Goal: Transaction & Acquisition: Download file/media

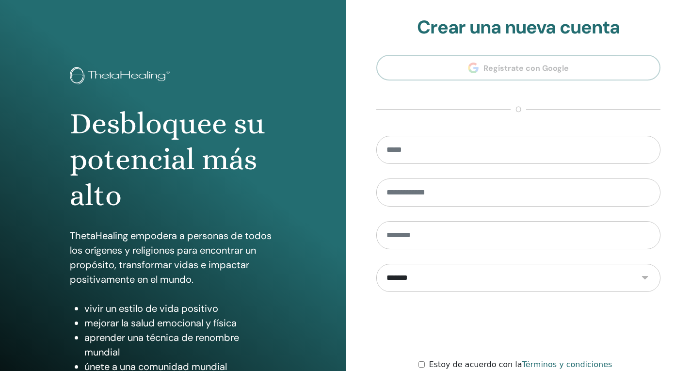
drag, startPoint x: 534, startPoint y: 215, endPoint x: 610, endPoint y: 38, distance: 193.0
click at [610, 38] on h2 "Crear una nueva cuenta" at bounding box center [519, 27] width 285 height 22
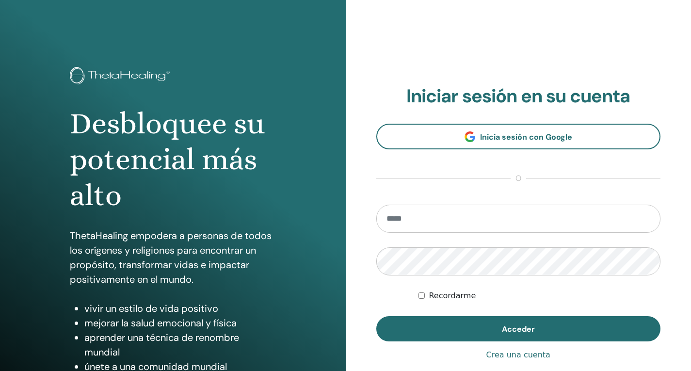
click at [486, 224] on input "email" at bounding box center [519, 219] width 285 height 28
type input "**********"
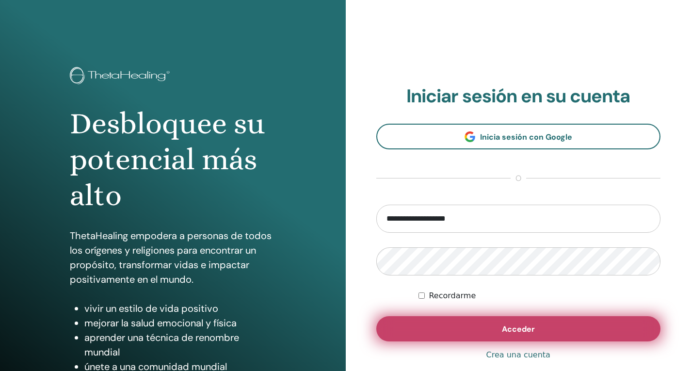
click at [439, 327] on button "Acceder" at bounding box center [519, 328] width 285 height 25
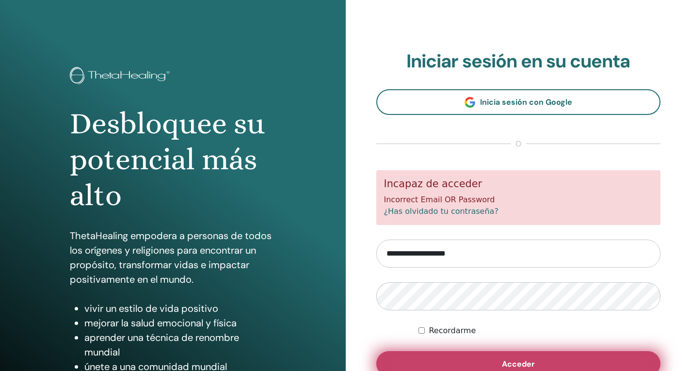
click at [455, 360] on button "Acceder" at bounding box center [519, 363] width 285 height 25
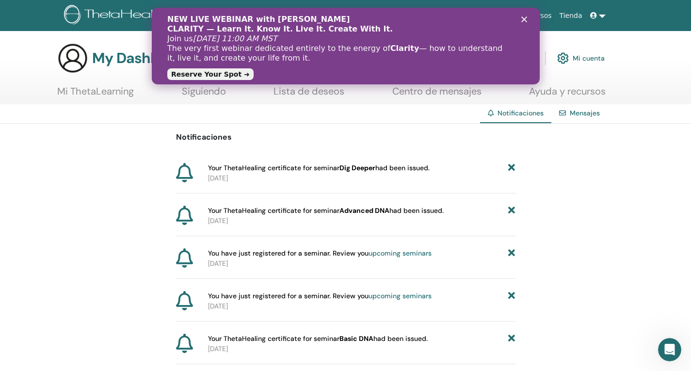
click at [522, 18] on icon "Cerrar" at bounding box center [524, 19] width 6 height 6
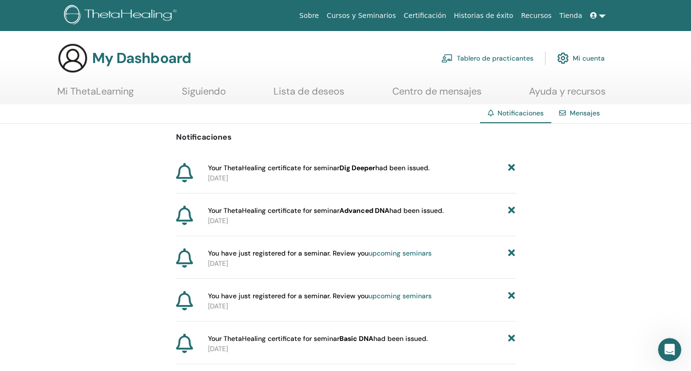
click at [116, 88] on link "Mi ThetaLearning" at bounding box center [95, 94] width 77 height 19
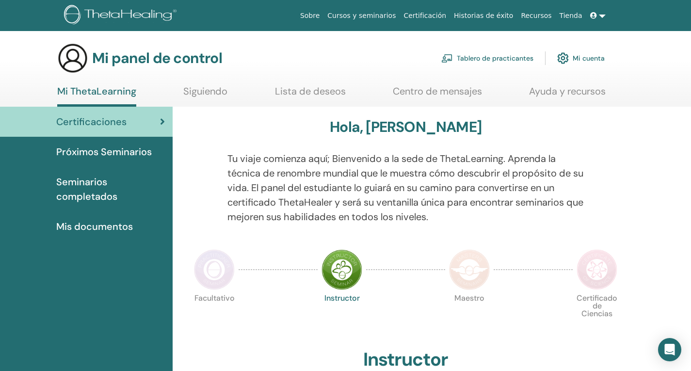
click at [110, 190] on span "Seminarios completados" at bounding box center [110, 189] width 109 height 29
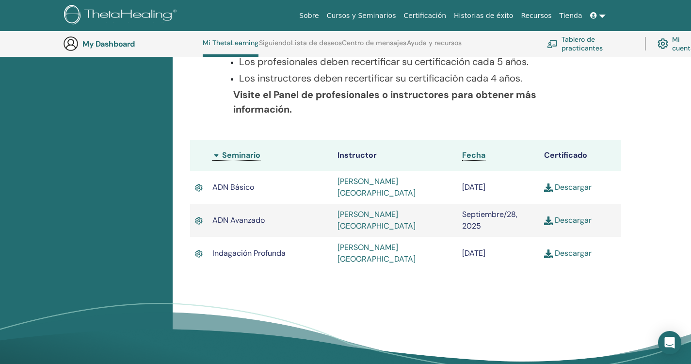
scroll to position [209, 0]
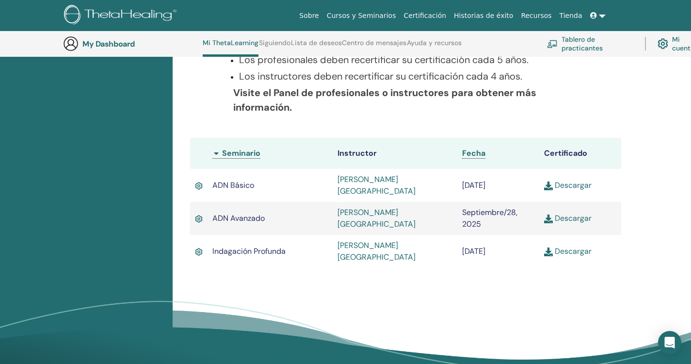
click at [577, 246] on link "Descargar" at bounding box center [568, 251] width 48 height 10
